Goal: Information Seeking & Learning: Check status

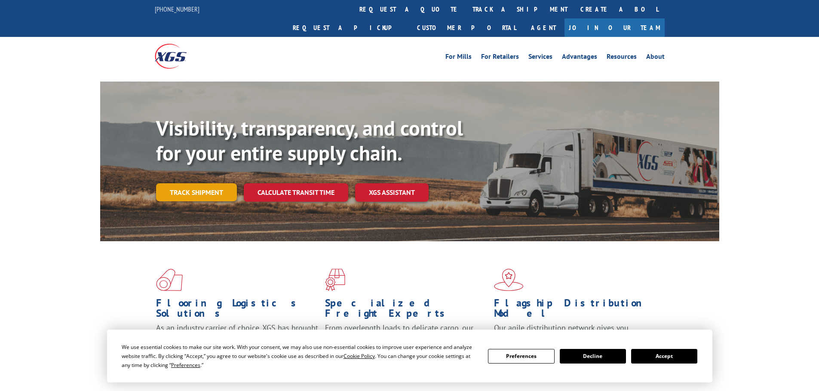
click at [208, 183] on link "Track shipment" at bounding box center [196, 192] width 81 height 18
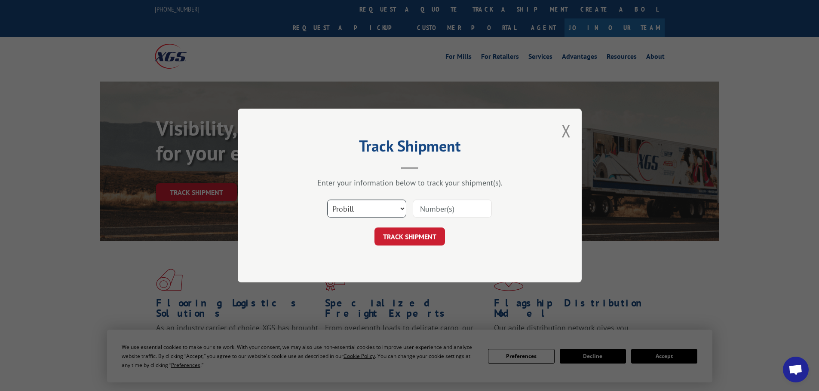
click at [355, 204] on select "Select category... Probill BOL PO" at bounding box center [366, 209] width 79 height 18
select select "po"
click at [327, 200] on select "Select category... Probill BOL PO" at bounding box center [366, 209] width 79 height 18
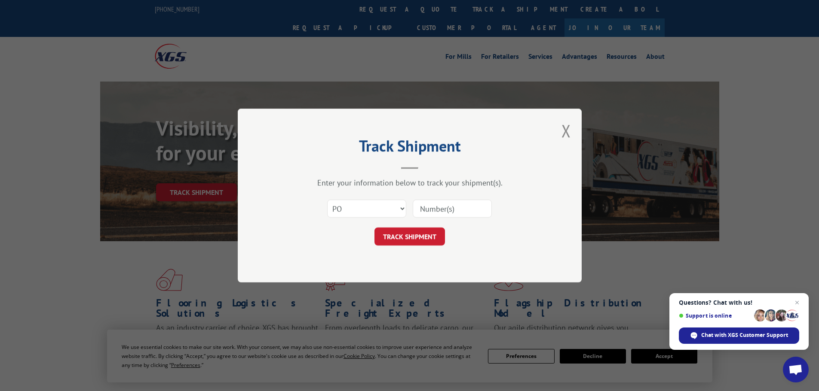
paste input "18420450"
type input "18420450"
click at [405, 233] on button "TRACK SHIPMENT" at bounding box center [409, 237] width 70 height 18
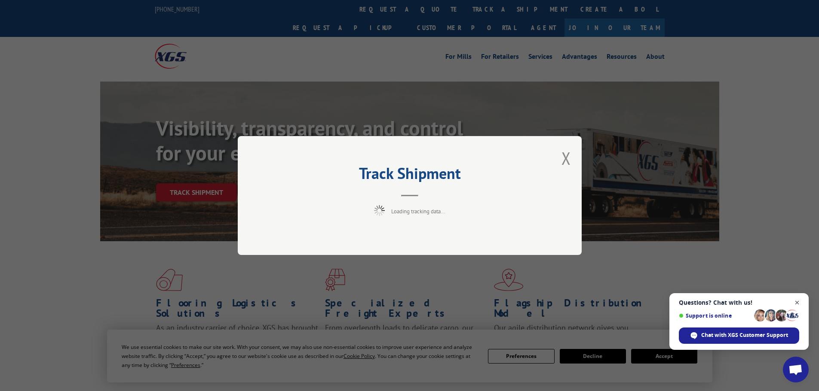
click at [798, 301] on span "Close chat" at bounding box center [797, 303] width 11 height 11
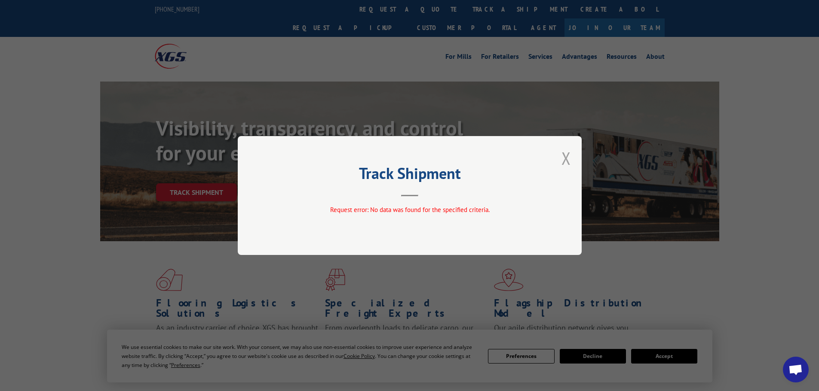
click at [565, 156] on button "Close modal" at bounding box center [565, 158] width 9 height 23
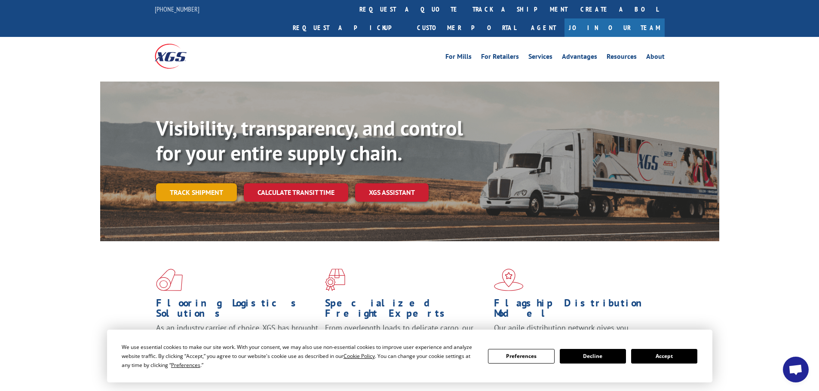
click at [214, 183] on link "Track shipment" at bounding box center [196, 192] width 81 height 18
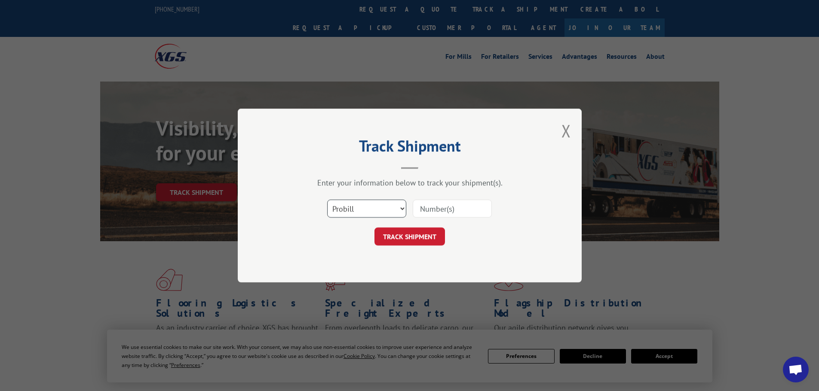
click at [358, 213] on select "Select category... Probill BOL PO" at bounding box center [366, 209] width 79 height 18
select select "po"
click at [327, 200] on select "Select category... Probill BOL PO" at bounding box center [366, 209] width 79 height 18
paste input "18544178"
type input "18544178"
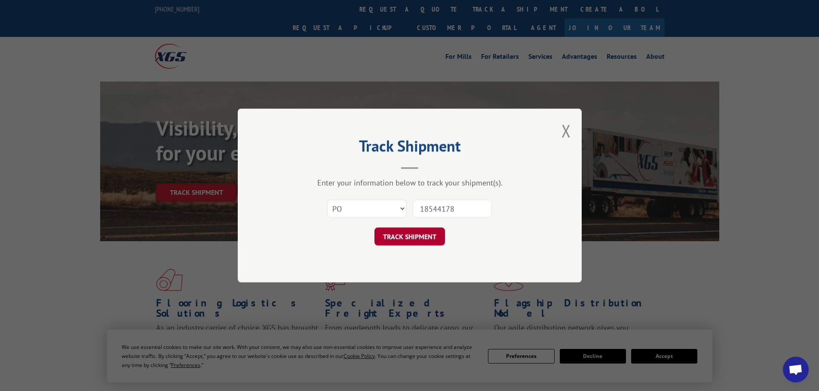
click at [423, 230] on button "TRACK SHIPMENT" at bounding box center [409, 237] width 70 height 18
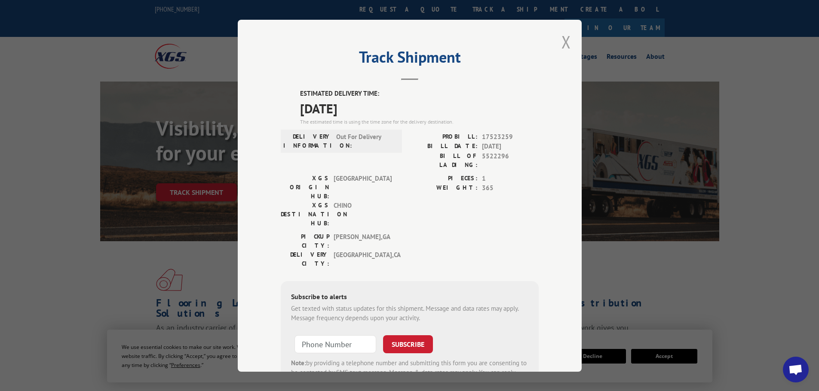
click at [562, 43] on button "Close modal" at bounding box center [565, 42] width 9 height 23
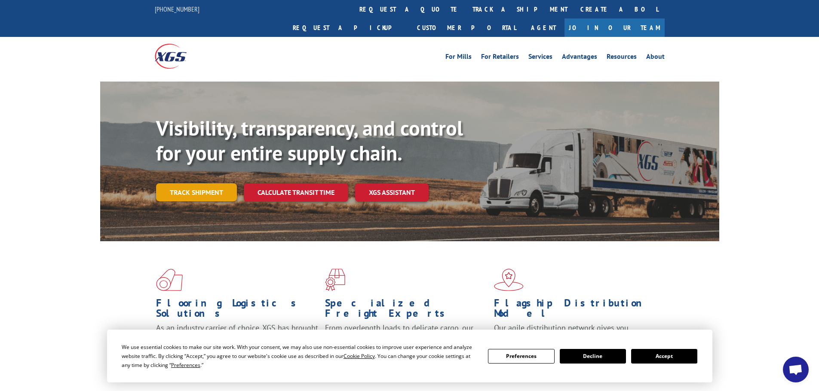
click at [180, 183] on link "Track shipment" at bounding box center [196, 192] width 81 height 18
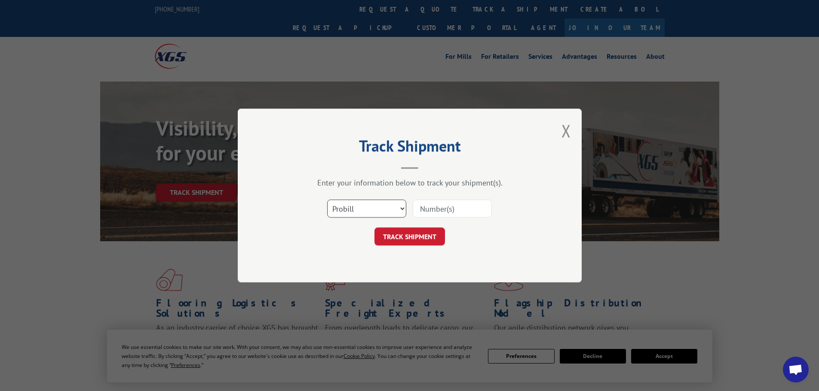
click at [349, 215] on select "Select category... Probill BOL PO" at bounding box center [366, 209] width 79 height 18
select select "po"
click at [327, 200] on select "Select category... Probill BOL PO" at bounding box center [366, 209] width 79 height 18
paste input "18544279"
type input "18544279"
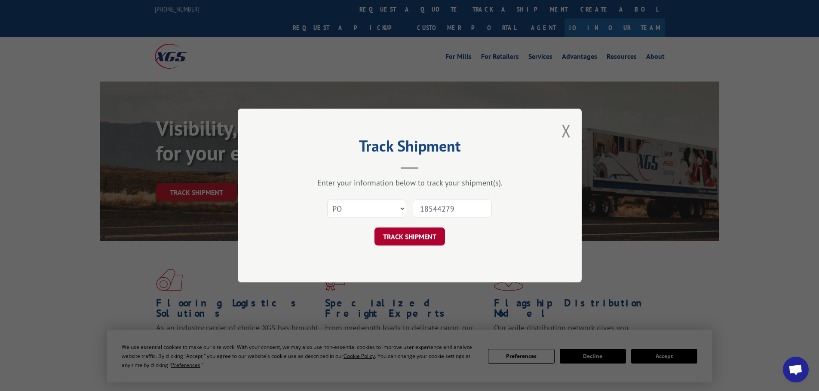
click at [420, 230] on button "TRACK SHIPMENT" at bounding box center [409, 237] width 70 height 18
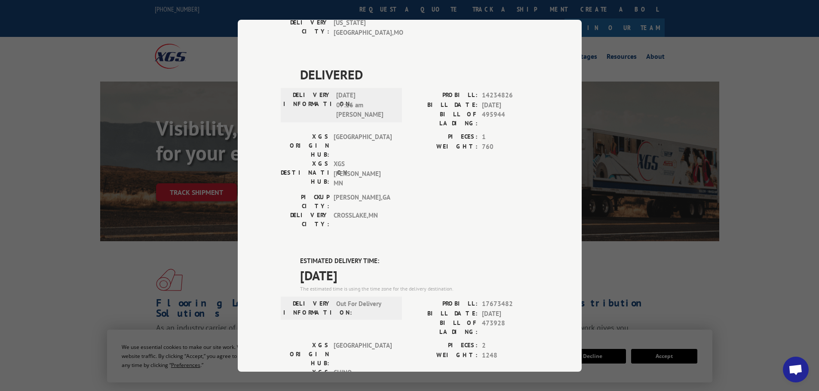
scroll to position [172, 0]
